Goal: Information Seeking & Learning: Check status

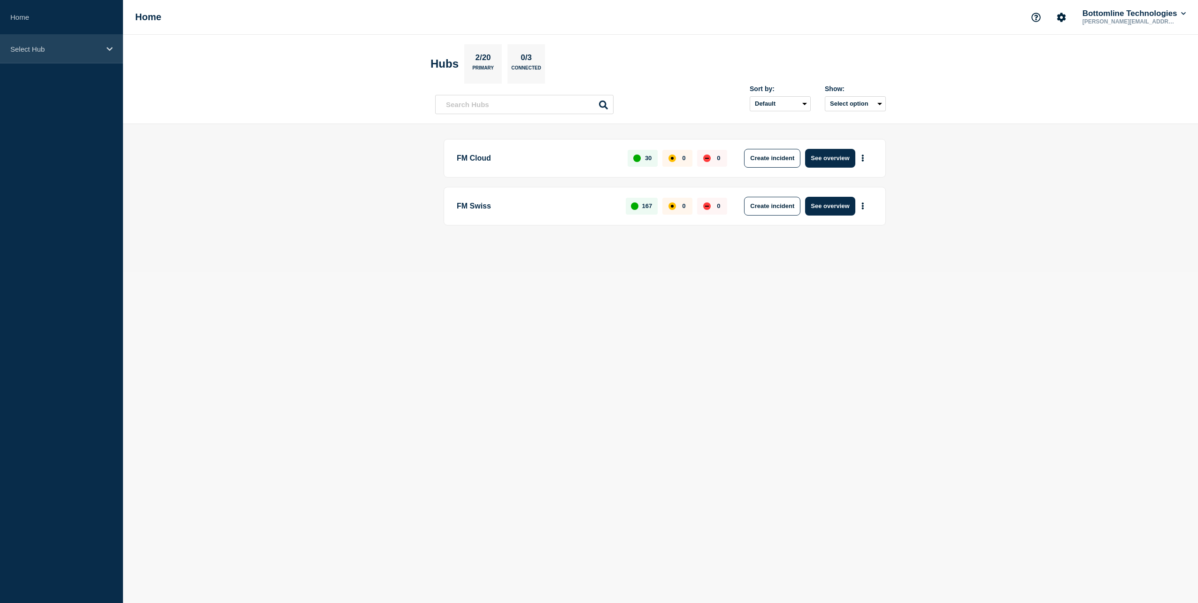
click at [21, 46] on p "Select Hub" at bounding box center [55, 49] width 90 height 8
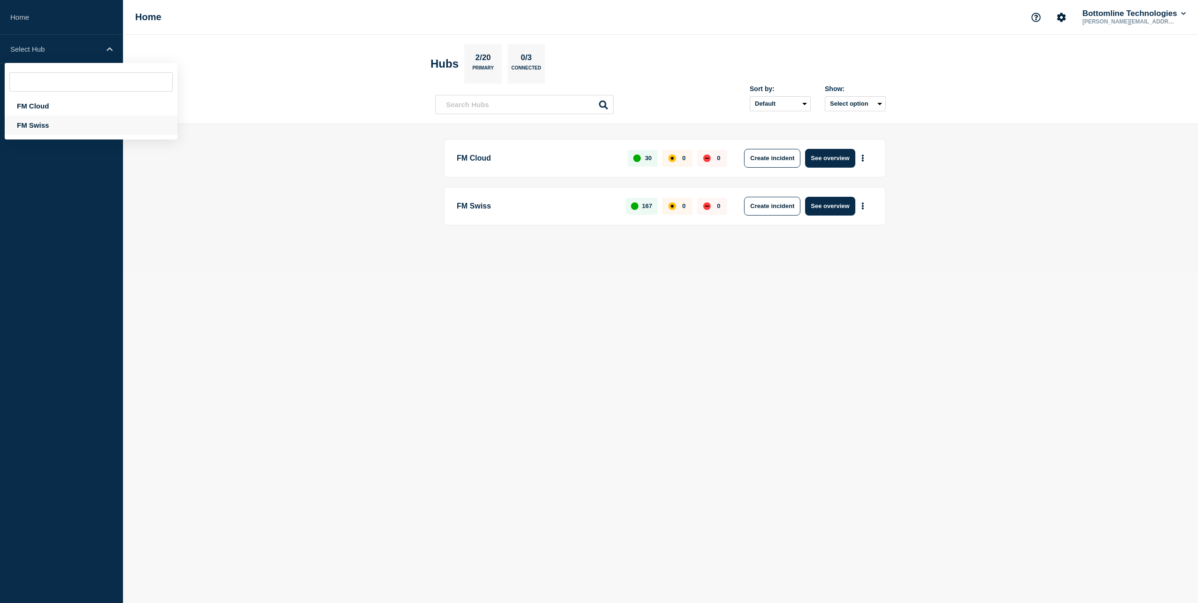
click at [41, 124] on div "FM Swiss" at bounding box center [91, 124] width 173 height 19
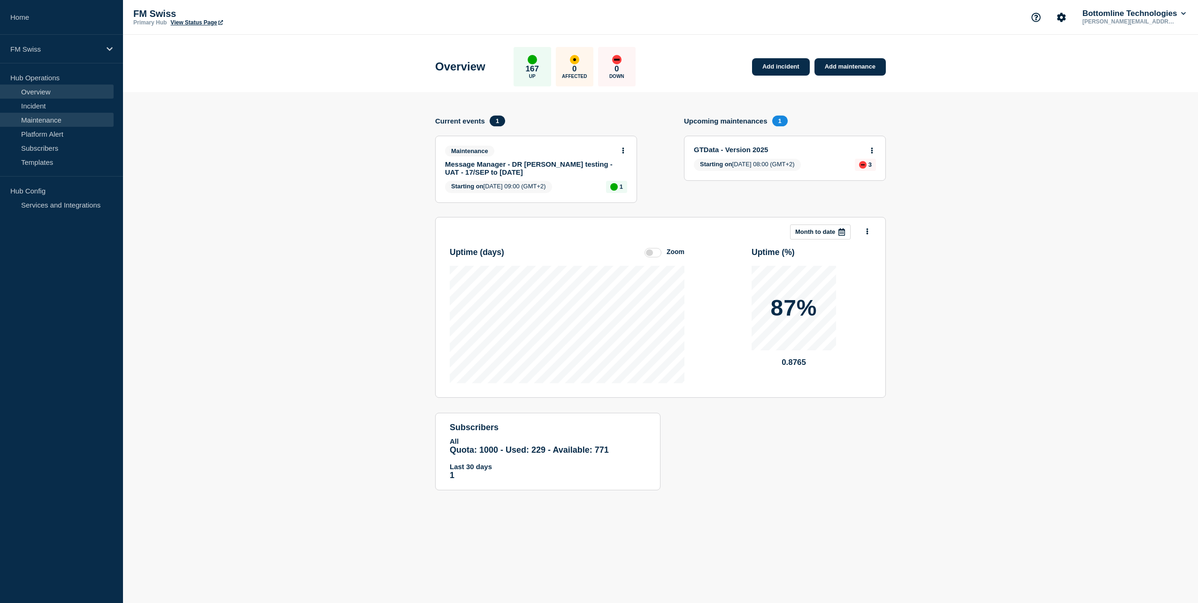
click at [49, 117] on link "Maintenance" at bounding box center [57, 120] width 114 height 14
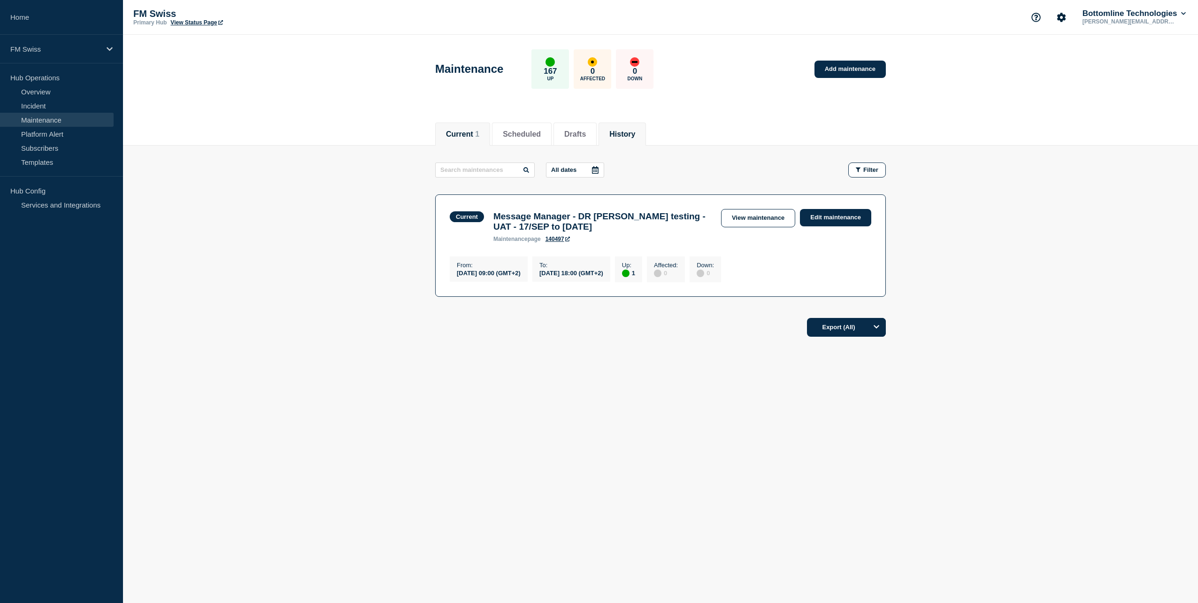
click at [634, 133] on button "History" at bounding box center [622, 134] width 26 height 8
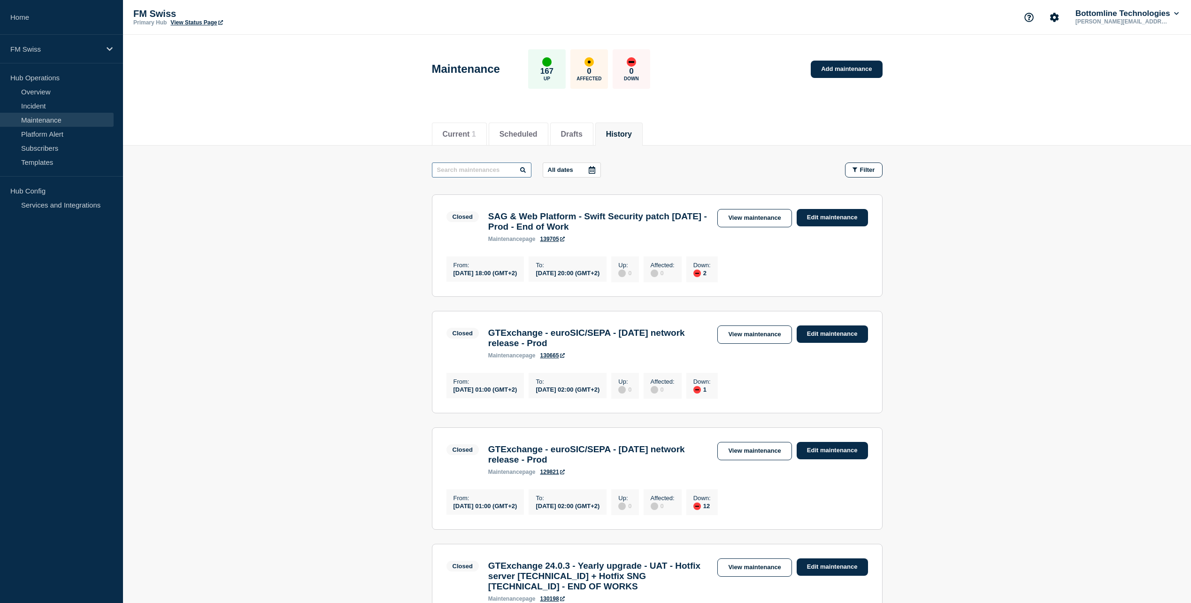
click at [472, 166] on input "text" at bounding box center [481, 169] width 99 height 15
type input "MM"
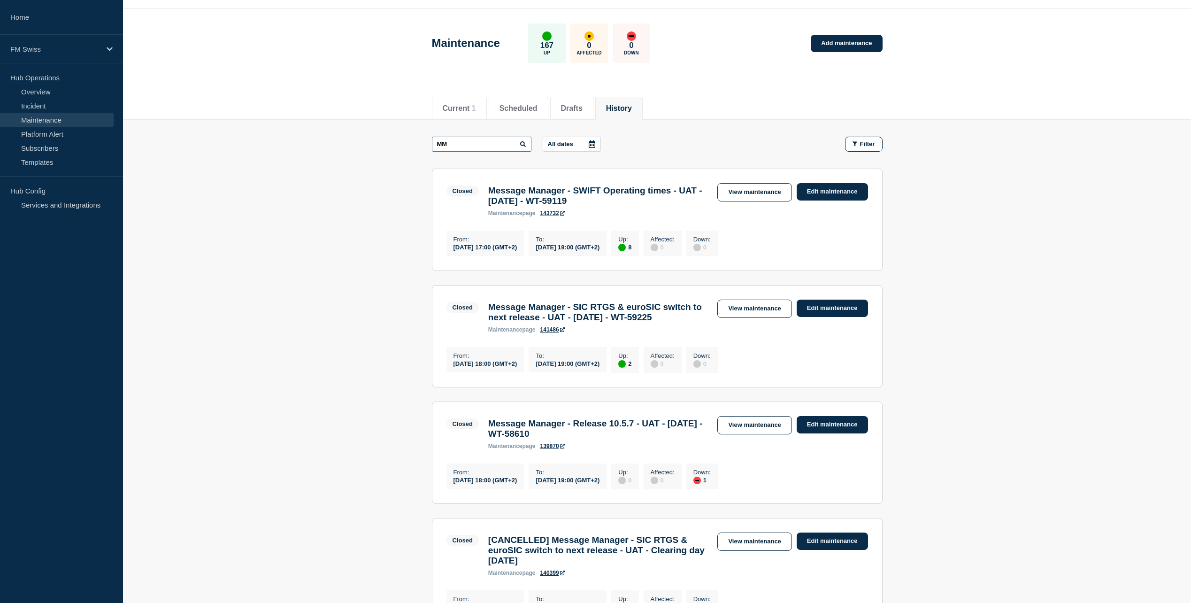
scroll to position [94, 0]
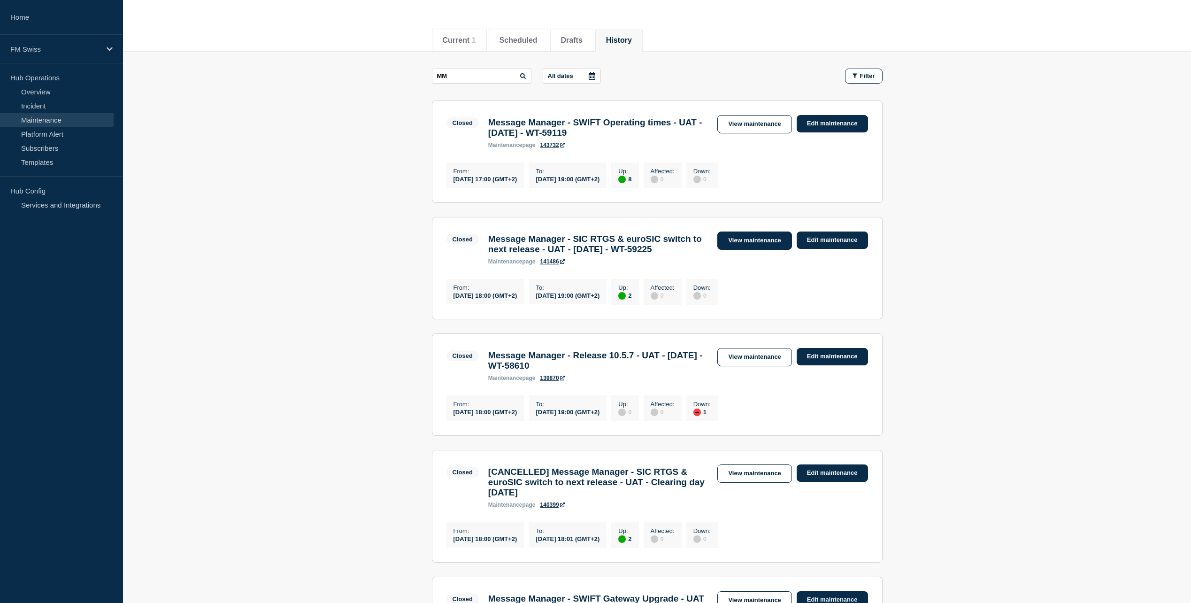
click at [749, 247] on link "View maintenance" at bounding box center [754, 240] width 74 height 18
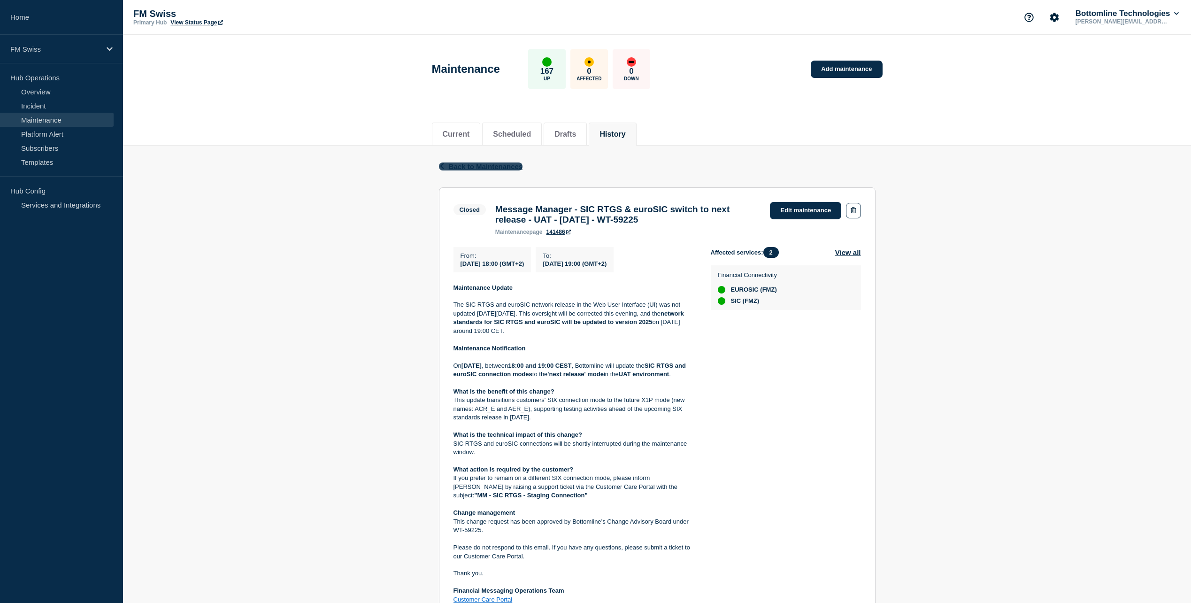
click at [465, 163] on span "Back to Maintenances" at bounding box center [486, 166] width 74 height 8
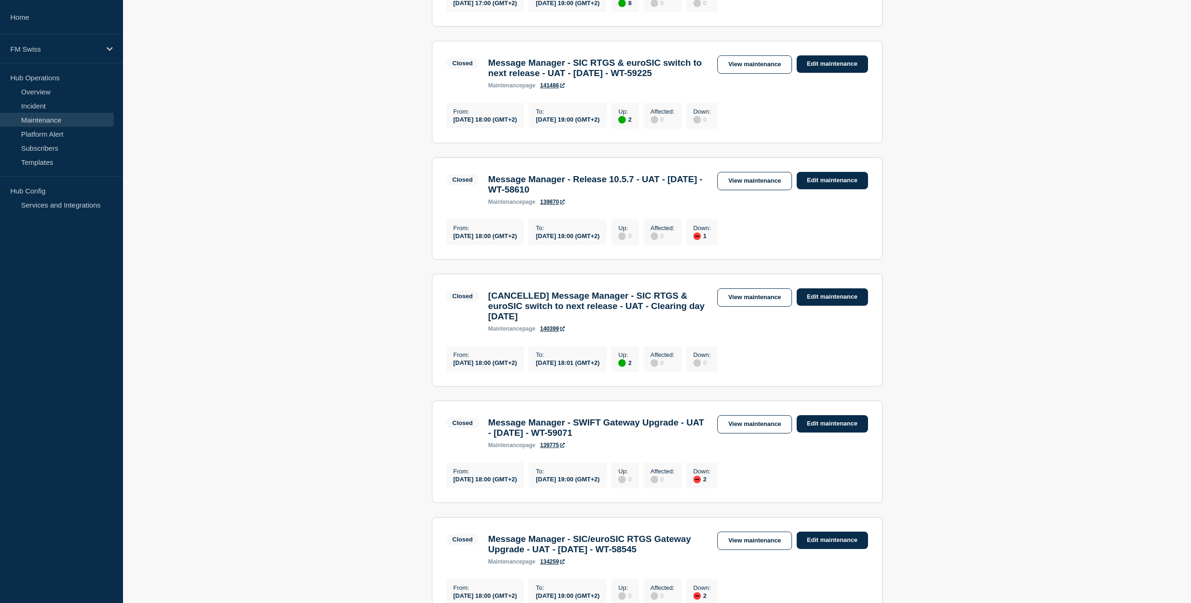
scroll to position [282, 0]
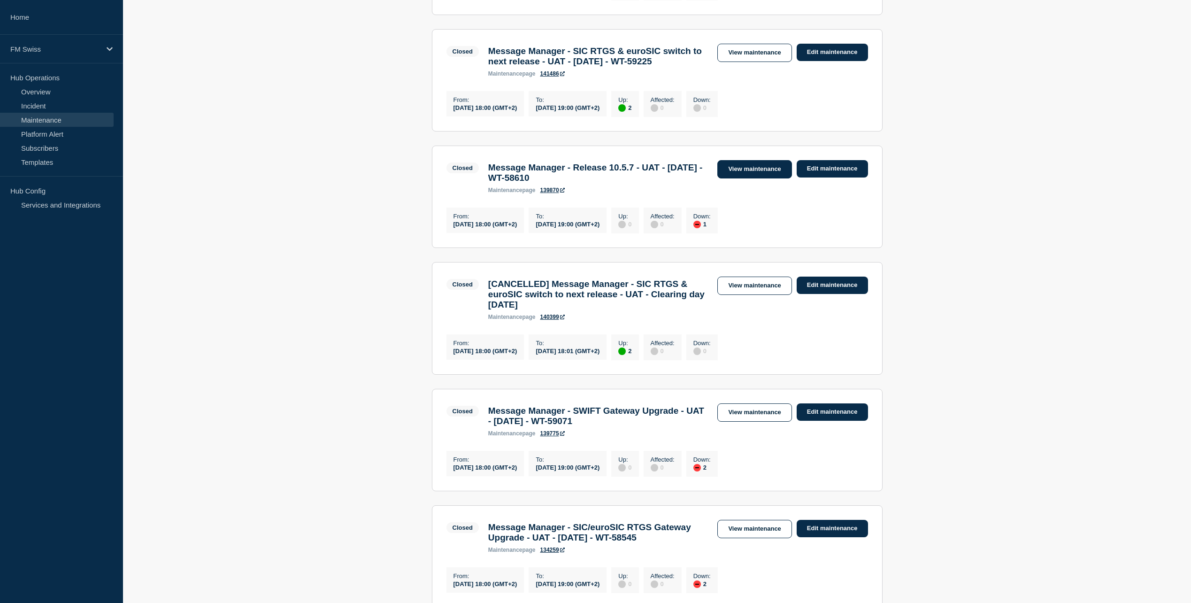
click at [763, 178] on link "View maintenance" at bounding box center [754, 169] width 74 height 18
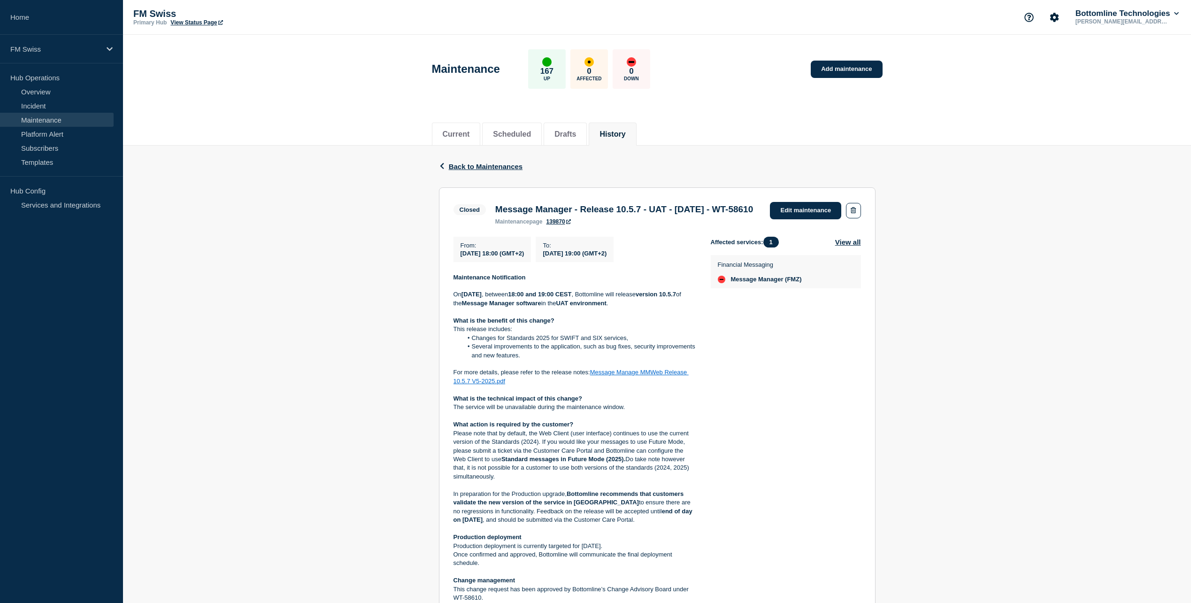
click at [616, 384] on link "Message Manage MMWeb Release 10.5.7 V5-2025.pdf" at bounding box center [570, 375] width 235 height 15
